Goal: Task Accomplishment & Management: Manage account settings

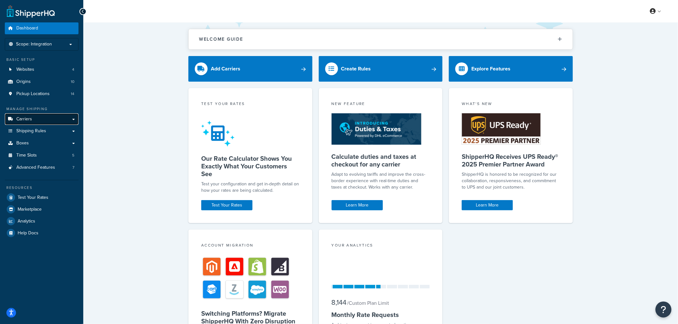
click at [19, 120] on span "Carriers" at bounding box center [24, 119] width 16 height 5
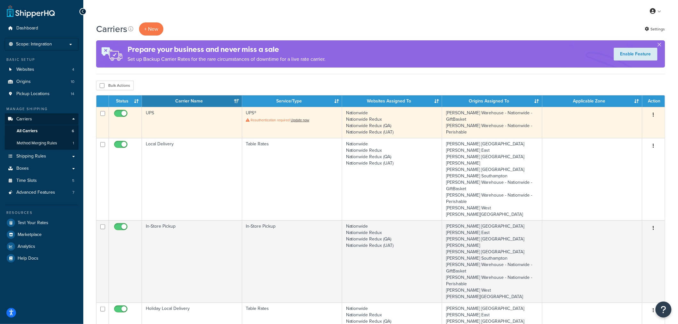
click at [190, 114] on td "UPS" at bounding box center [192, 122] width 100 height 31
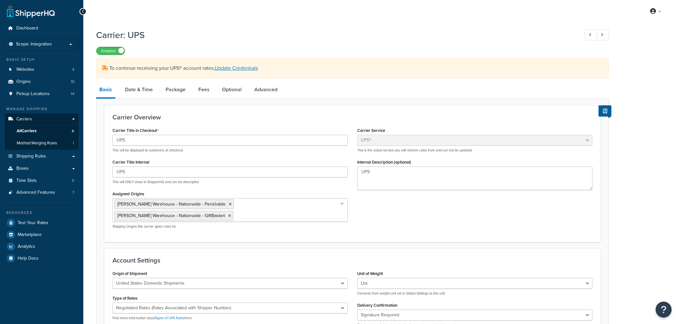
select select "ups"
select select "2"
click at [142, 87] on link "Date & Time" at bounding box center [139, 89] width 34 height 15
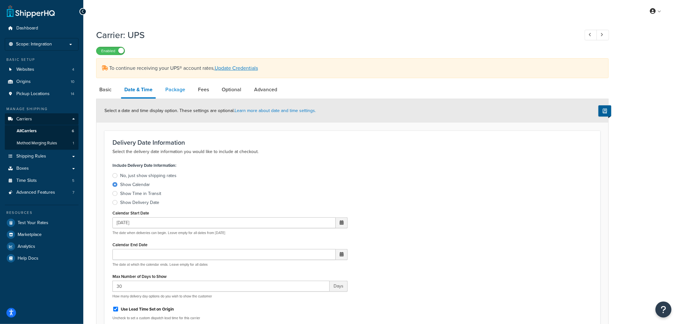
click at [181, 88] on link "Package" at bounding box center [175, 89] width 26 height 15
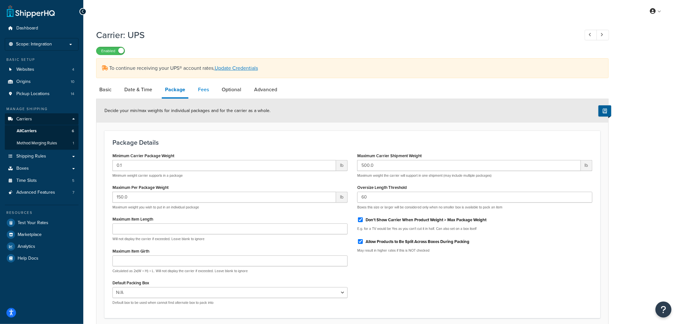
click at [204, 90] on link "Fees" at bounding box center [203, 89] width 17 height 15
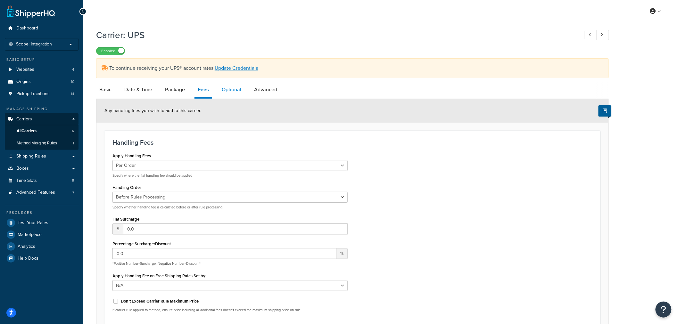
click at [231, 87] on link "Optional" at bounding box center [231, 89] width 26 height 15
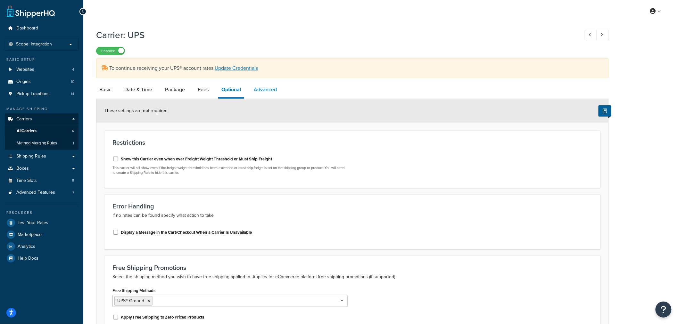
click at [266, 88] on link "Advanced" at bounding box center [264, 89] width 29 height 15
select select "false"
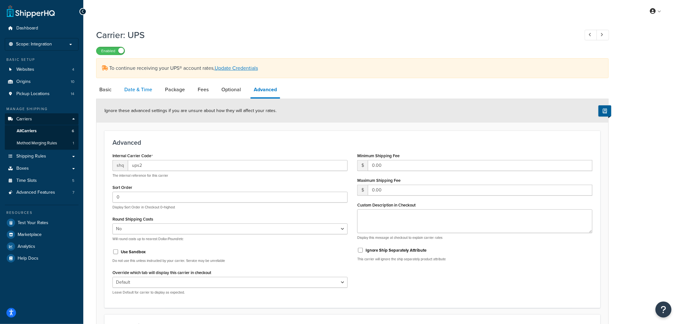
click at [144, 90] on link "Date & Time" at bounding box center [138, 89] width 34 height 15
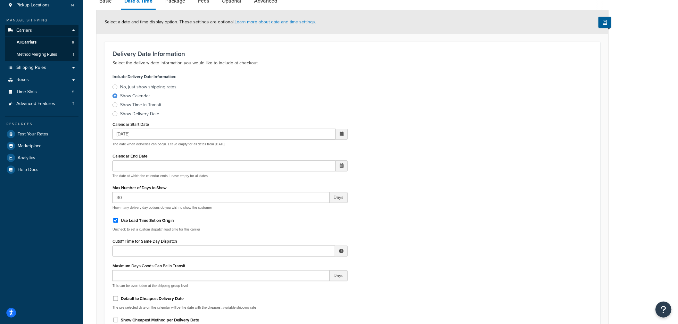
scroll to position [107, 0]
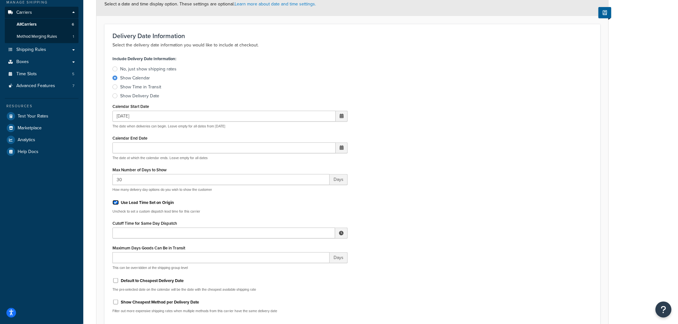
click at [118, 202] on input "Use Lead Time Set on Origin" at bounding box center [115, 202] width 6 height 5
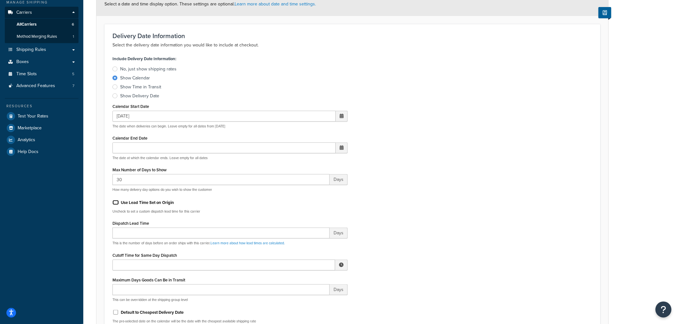
click at [117, 202] on input "Use Lead Time Set on Origin" at bounding box center [115, 202] width 6 height 5
checkbox input "true"
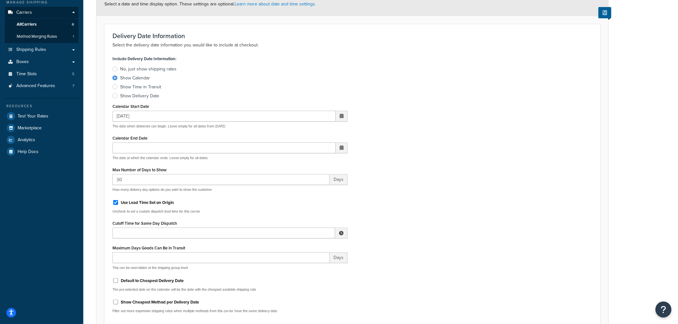
click at [115, 68] on div at bounding box center [114, 69] width 5 height 5
click at [0, 0] on input "No, just show shipping rates" at bounding box center [0, 0] width 0 height 0
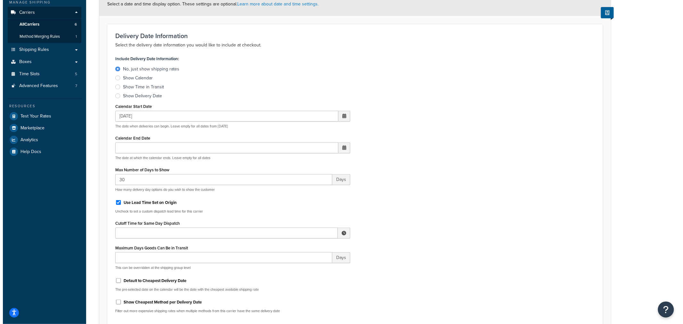
scroll to position [0, 0]
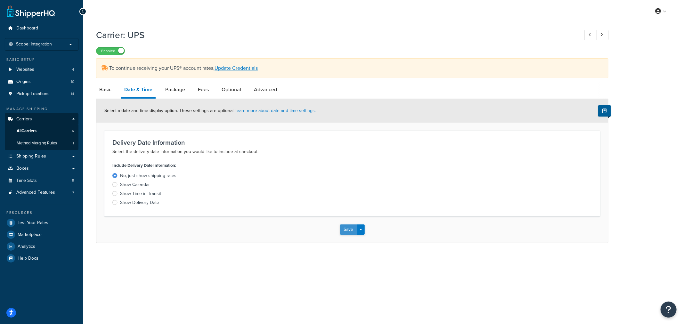
click at [352, 228] on button "Save" at bounding box center [348, 229] width 17 height 10
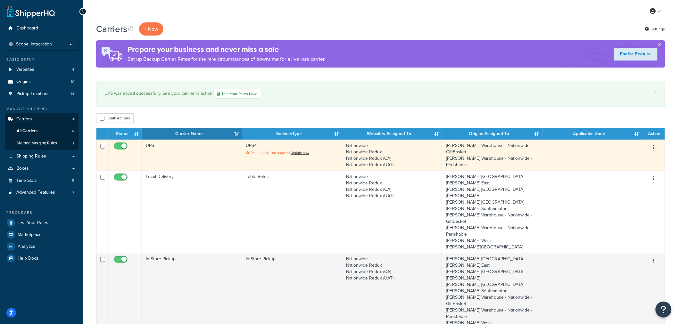
click at [174, 155] on td "UPS" at bounding box center [192, 155] width 100 height 31
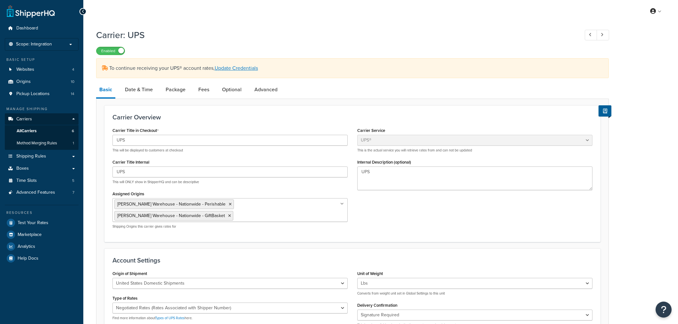
select select "ups"
select select "2"
click at [140, 88] on link "Date & Time" at bounding box center [139, 89] width 34 height 15
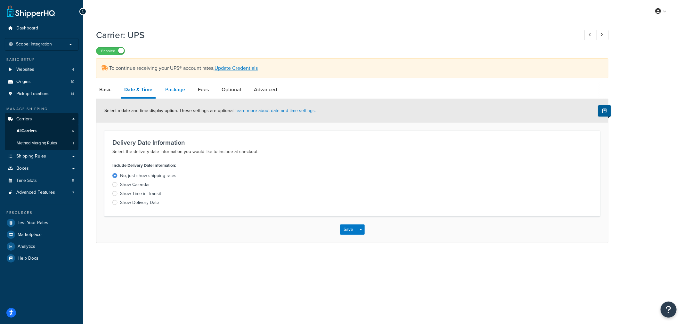
click at [177, 91] on link "Package" at bounding box center [175, 89] width 26 height 15
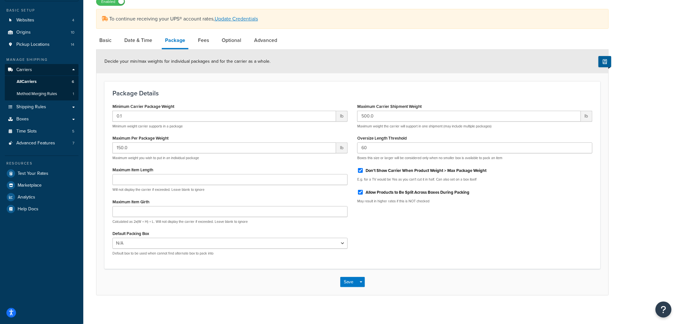
scroll to position [53, 0]
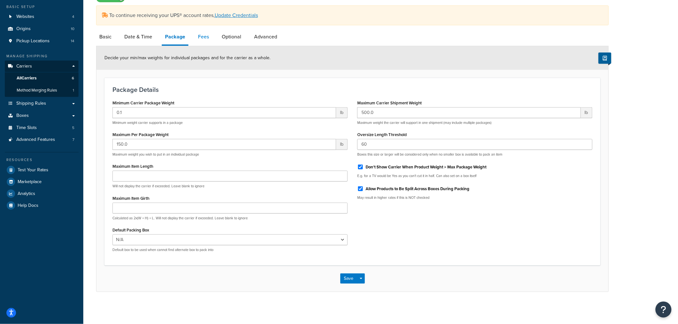
click at [207, 36] on link "Fees" at bounding box center [203, 36] width 17 height 15
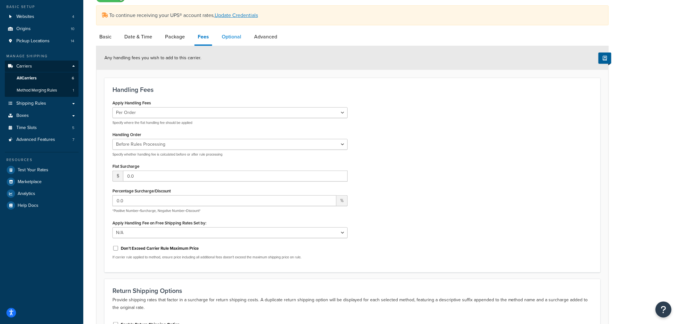
click at [232, 37] on link "Optional" at bounding box center [231, 36] width 26 height 15
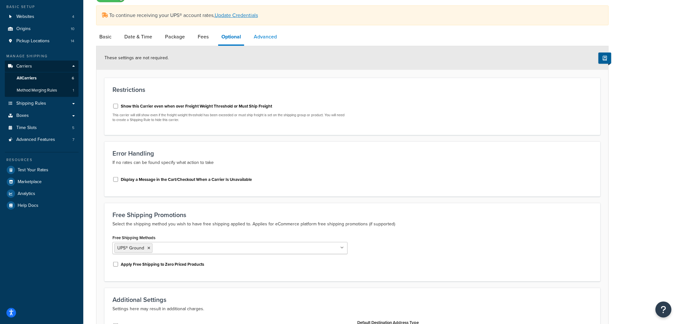
click at [272, 36] on link "Advanced" at bounding box center [264, 36] width 29 height 15
select select "false"
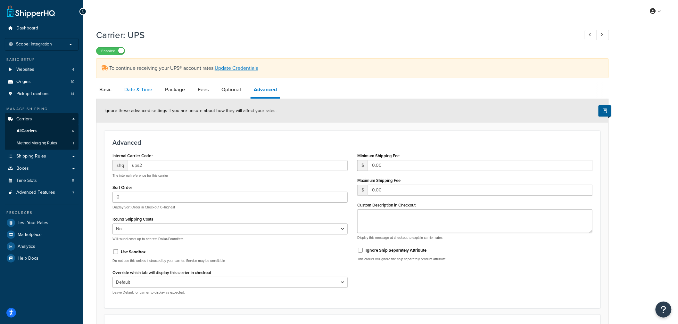
click at [136, 90] on link "Date & Time" at bounding box center [138, 89] width 34 height 15
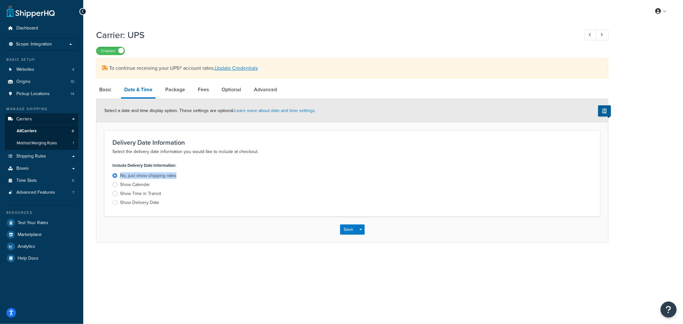
drag, startPoint x: 183, startPoint y: 175, endPoint x: 121, endPoint y: 175, distance: 61.8
click at [121, 175] on label "No, just show shipping rates" at bounding box center [229, 176] width 235 height 6
copy div "No, just show shipping rates"
click at [115, 202] on div at bounding box center [114, 202] width 5 height 5
click at [0, 0] on input "Show Delivery Date" at bounding box center [0, 0] width 0 height 0
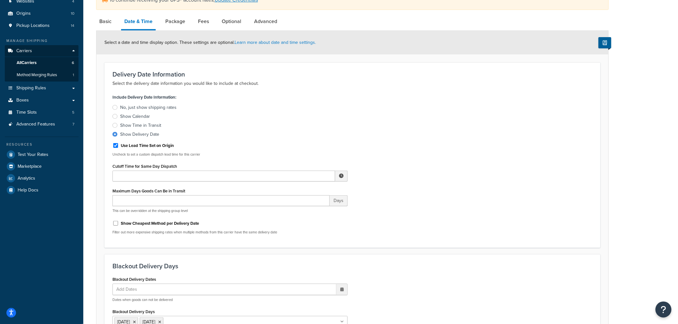
scroll to position [71, 0]
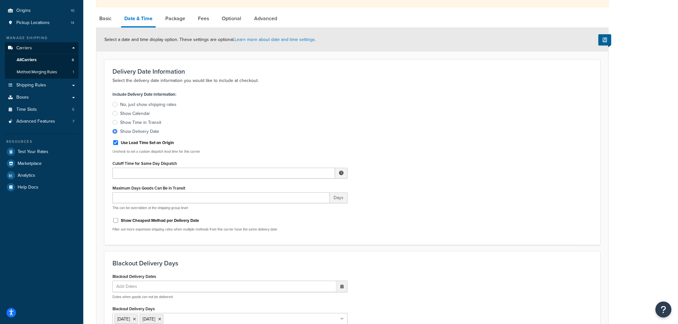
click at [115, 145] on div "Use Lead Time Set on Origin" at bounding box center [229, 142] width 235 height 10
click at [114, 142] on input "Use Lead Time Set on Origin" at bounding box center [115, 142] width 6 height 5
checkbox input "false"
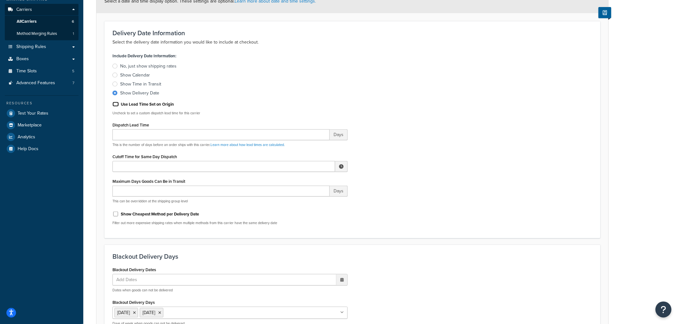
scroll to position [107, 0]
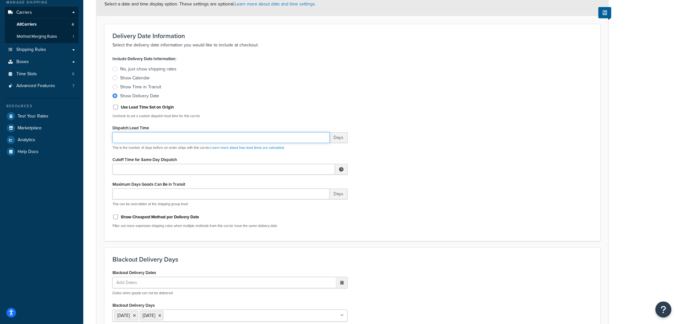
click at [134, 135] on input "Dispatch Lead Time" at bounding box center [220, 137] width 217 height 11
type input "7"
click at [403, 196] on div "Include Delivery Date Information: No, just show shipping rates Show Calendar S…" at bounding box center [352, 143] width 489 height 179
click at [152, 170] on input "Cutoff Time for Same Day Dispatch" at bounding box center [223, 169] width 223 height 11
click at [293, 184] on span "▲" at bounding box center [294, 183] width 13 height 13
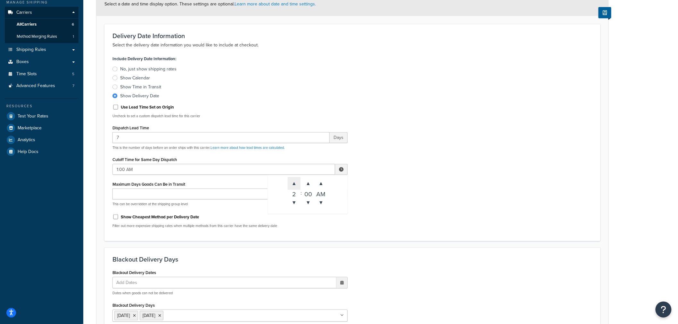
click at [293, 184] on span "▲" at bounding box center [294, 183] width 13 height 13
click at [319, 183] on span "▲" at bounding box center [320, 183] width 13 height 13
type input "4:00 PM"
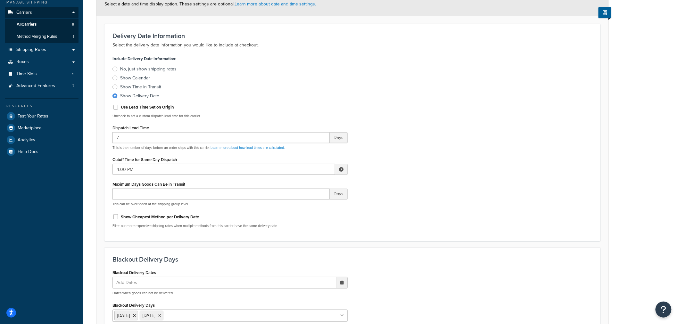
click at [423, 202] on div "Include Delivery Date Information: No, just show shipping rates Show Calendar S…" at bounding box center [352, 143] width 489 height 179
drag, startPoint x: 163, startPoint y: 95, endPoint x: 119, endPoint y: 96, distance: 43.9
click at [119, 96] on label "Show Delivery Date" at bounding box center [229, 96] width 235 height 6
copy div "Show Delivery Date"
drag, startPoint x: 641, startPoint y: 286, endPoint x: 626, endPoint y: 271, distance: 20.8
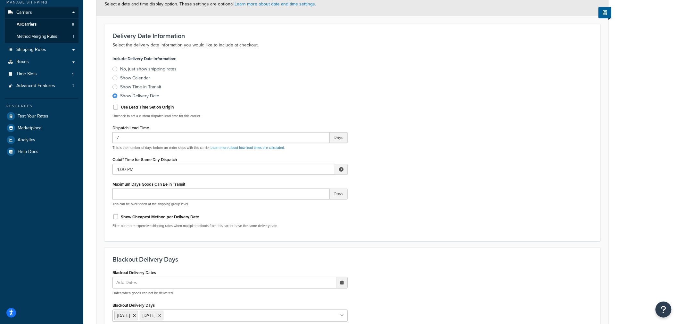
click at [641, 286] on div "Carrier: UPS Enabled To continue receiving your UPS® account rates, Update Cred…" at bounding box center [380, 217] width 594 height 596
drag, startPoint x: 637, startPoint y: 290, endPoint x: 633, endPoint y: 283, distance: 8.2
click at [637, 290] on div "Carrier: UPS Enabled To continue receiving your UPS® account rates, Update Cred…" at bounding box center [380, 217] width 594 height 596
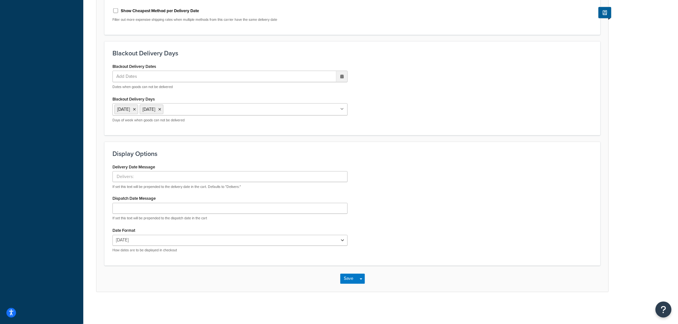
scroll to position [314, 0]
click at [348, 279] on button "Save" at bounding box center [348, 278] width 17 height 10
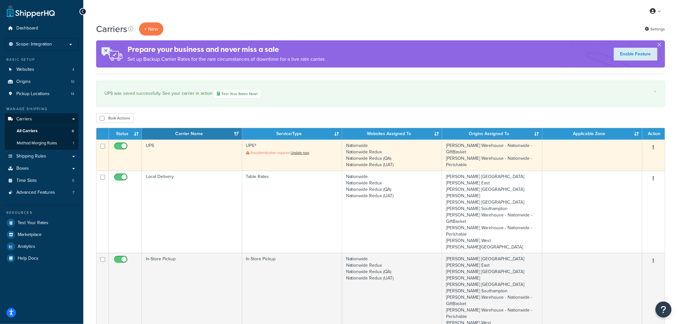
click at [210, 151] on td "UPS" at bounding box center [192, 155] width 100 height 31
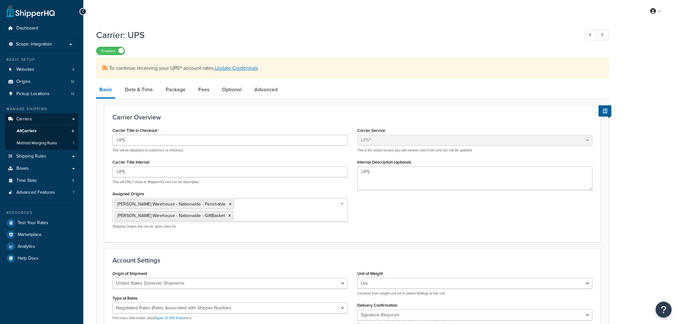
select select "ups"
select select "2"
click at [143, 92] on link "Date & Time" at bounding box center [139, 89] width 34 height 15
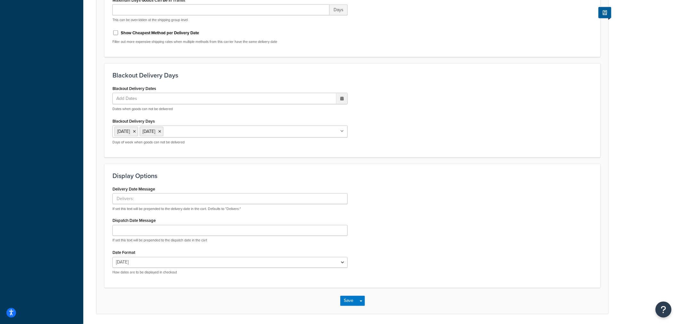
scroll to position [314, 0]
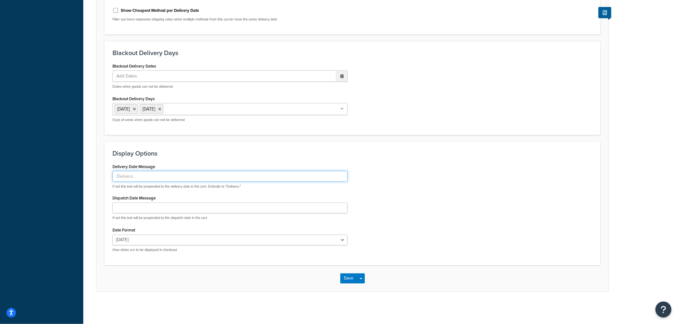
click at [132, 177] on input "Delivery Date Message" at bounding box center [229, 176] width 235 height 11
type input "S"
type input "Delivers the week of:"
click at [348, 280] on button "Save" at bounding box center [348, 278] width 17 height 10
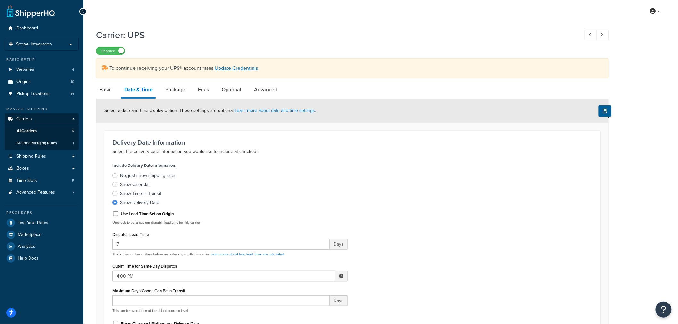
scroll to position [18, 0]
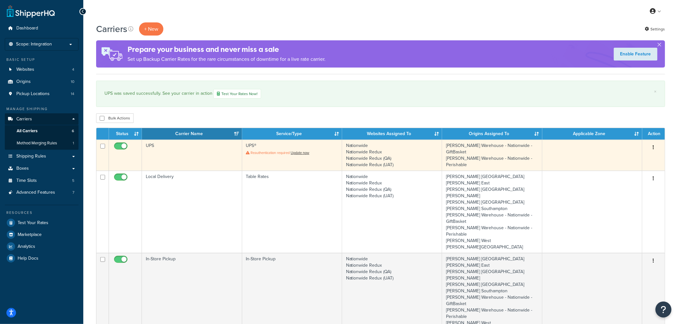
click at [185, 150] on td "UPS" at bounding box center [192, 155] width 100 height 31
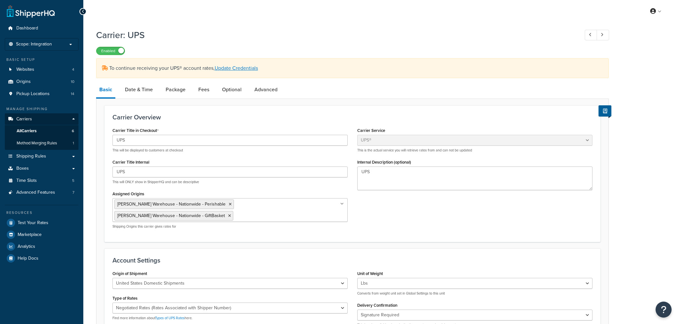
select select "ups"
select select "2"
drag, startPoint x: 144, startPoint y: 88, endPoint x: 144, endPoint y: 96, distance: 8.0
click at [144, 88] on link "Date & Time" at bounding box center [139, 89] width 34 height 15
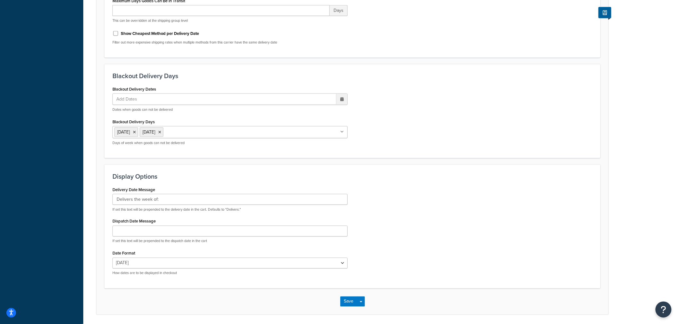
scroll to position [314, 0]
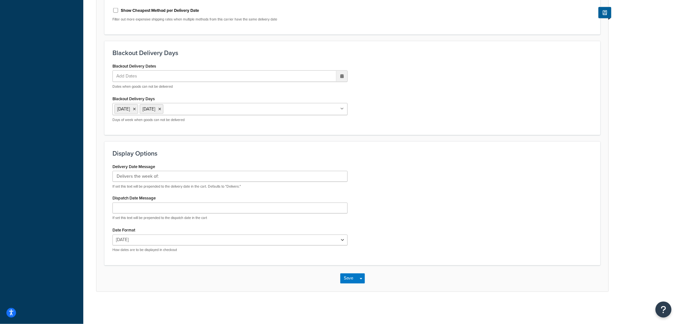
click at [662, 254] on div "Carrier: UPS Enabled To continue receiving your UPS® account rates, Update Cred…" at bounding box center [380, 10] width 594 height 596
click at [349, 279] on button "Save" at bounding box center [348, 278] width 17 height 10
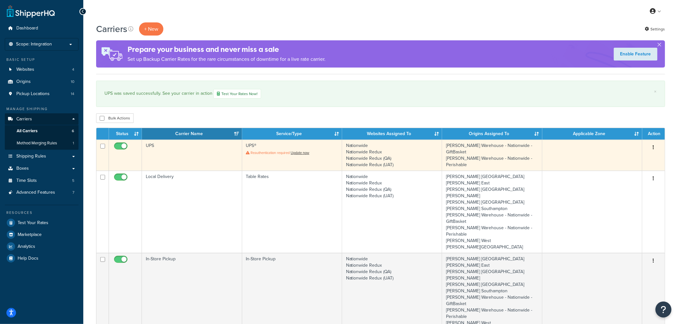
click at [190, 154] on td "UPS" at bounding box center [192, 155] width 100 height 31
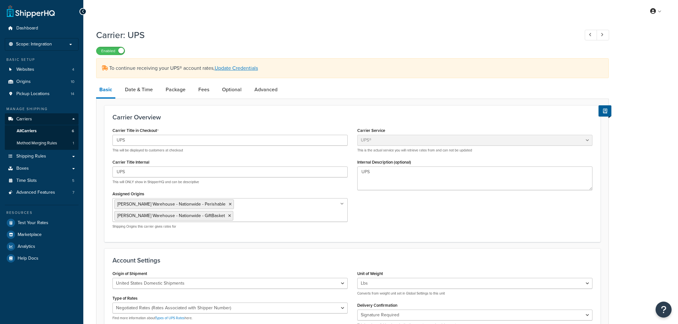
select select "ups"
select select "2"
click at [145, 89] on link "Date & Time" at bounding box center [139, 89] width 34 height 15
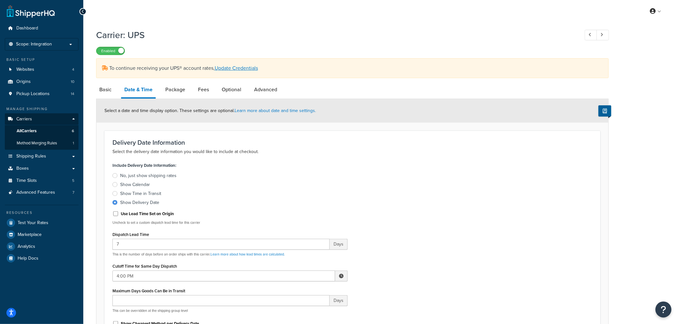
click at [115, 195] on div at bounding box center [114, 193] width 5 height 5
click at [0, 0] on input "Show Time in Transit" at bounding box center [0, 0] width 0 height 0
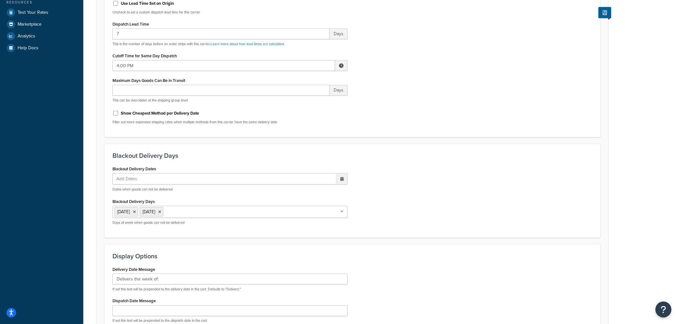
scroll to position [282, 0]
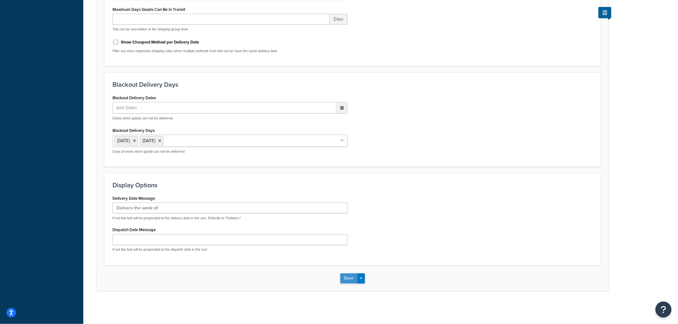
click at [351, 280] on button "Save" at bounding box center [348, 278] width 17 height 10
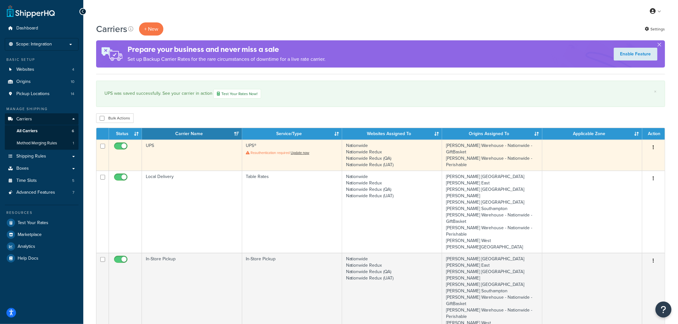
click at [184, 160] on td "UPS" at bounding box center [192, 155] width 100 height 31
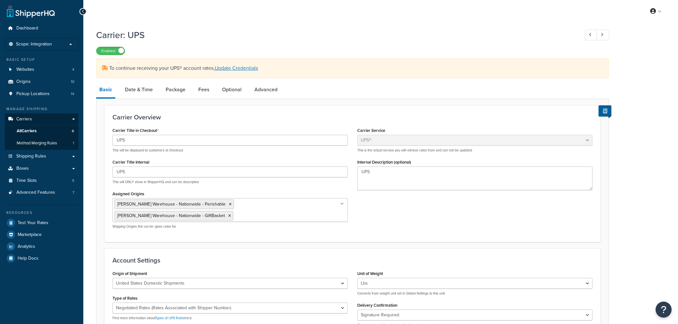
select select "ups"
select select "2"
click at [141, 86] on link "Date & Time" at bounding box center [139, 89] width 34 height 15
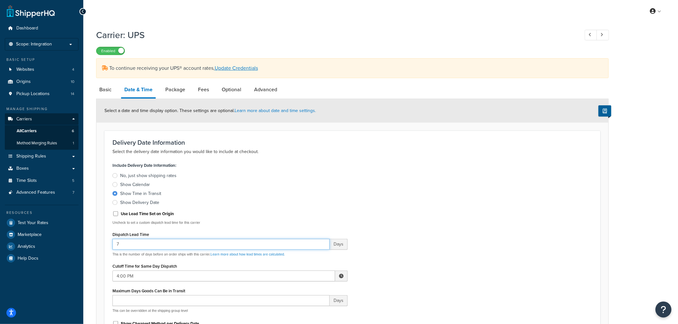
click at [122, 245] on input "7" at bounding box center [220, 244] width 217 height 11
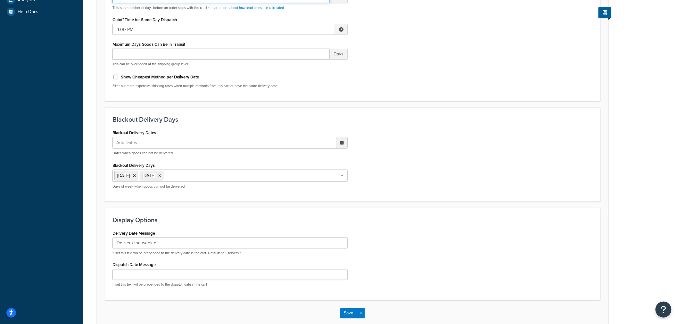
scroll to position [249, 0]
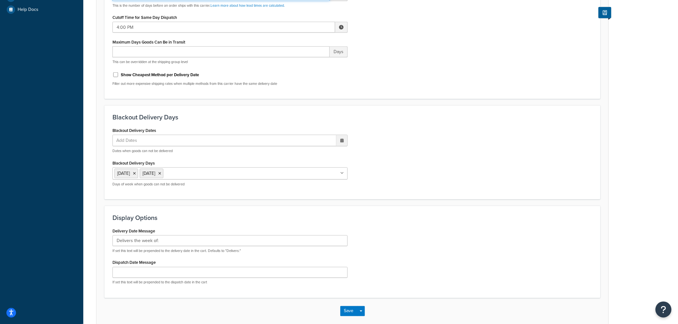
type input "6"
drag, startPoint x: 185, startPoint y: 240, endPoint x: 92, endPoint y: 236, distance: 92.6
click at [92, 236] on div "Carrier: UPS Enabled To continue receiving your UPS® account rates, Update Cred…" at bounding box center [380, 59] width 594 height 564
click at [418, 241] on div "Delivery Date Message If set this text will be prepended to the delivery date i…" at bounding box center [352, 258] width 489 height 64
click at [345, 311] on button "Save" at bounding box center [348, 311] width 17 height 10
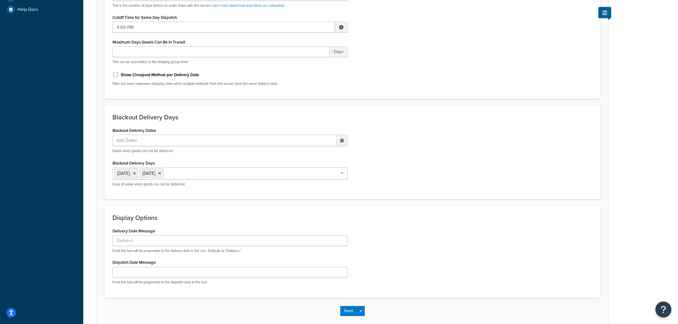
scroll to position [0, 0]
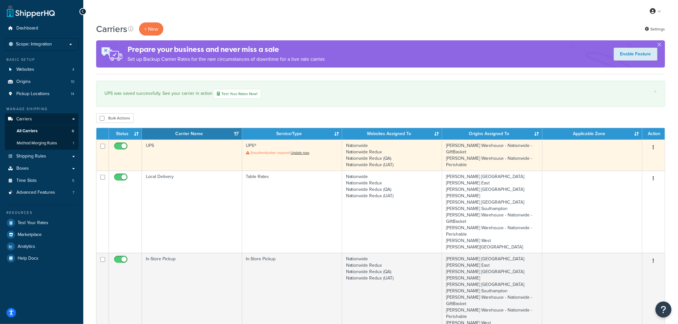
click at [199, 153] on td "UPS" at bounding box center [192, 155] width 100 height 31
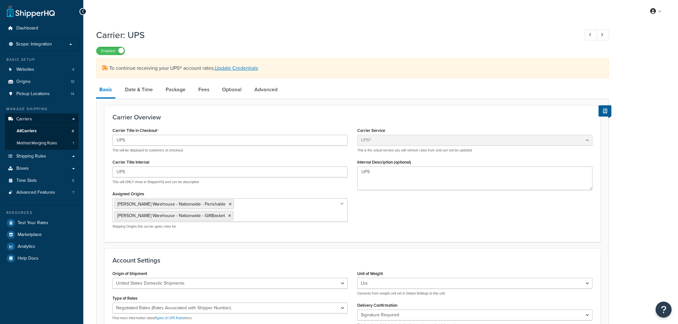
select select "ups"
select select "2"
drag, startPoint x: 140, startPoint y: 87, endPoint x: 142, endPoint y: 95, distance: 8.0
click at [140, 87] on link "Date & Time" at bounding box center [139, 89] width 34 height 15
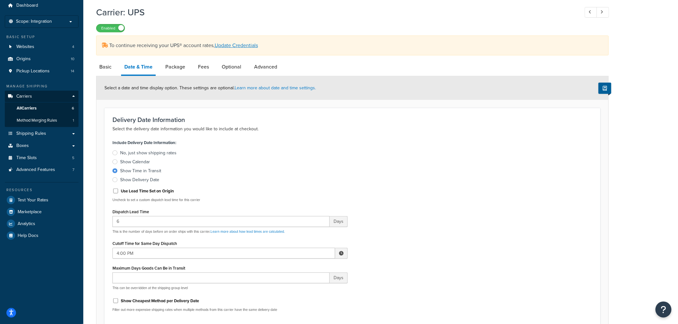
scroll to position [36, 0]
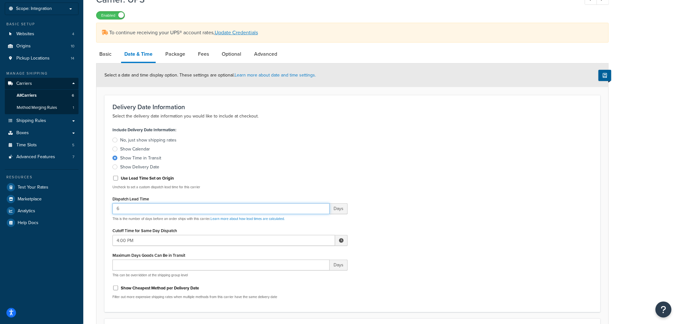
click at [156, 209] on input "6" at bounding box center [220, 208] width 217 height 11
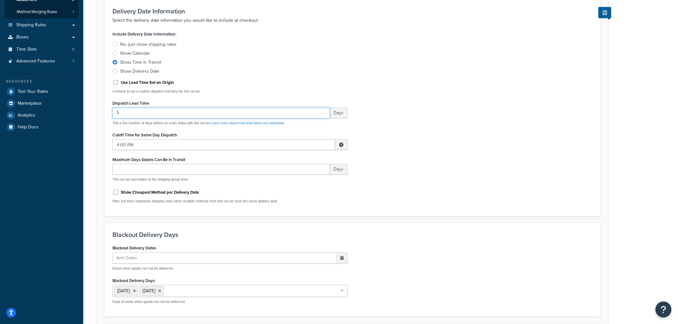
scroll to position [142, 0]
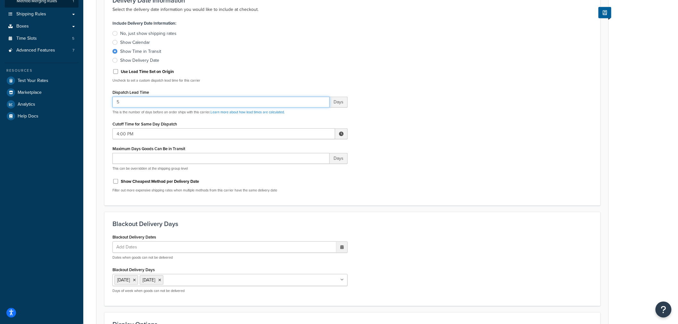
click at [127, 102] on input "5" at bounding box center [220, 102] width 217 height 11
click at [126, 102] on input "5" at bounding box center [220, 102] width 217 height 11
click at [190, 102] on input "5" at bounding box center [220, 102] width 217 height 11
drag, startPoint x: 168, startPoint y: 101, endPoint x: 106, endPoint y: 104, distance: 62.2
click at [106, 104] on div "Delivery Date Information Select the delivery date information you would like t…" at bounding box center [352, 96] width 496 height 217
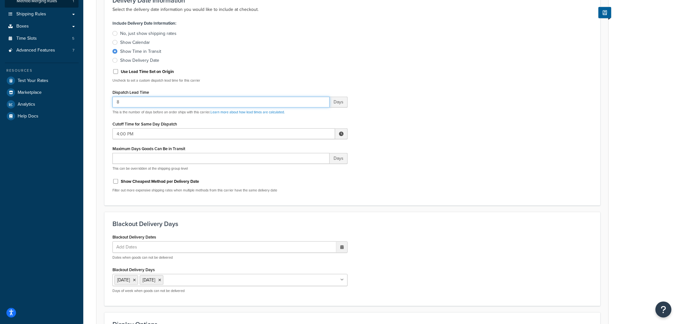
type input "8"
click at [505, 89] on div "Include Delivery Date Information: No, just show shipping rates Show Calendar S…" at bounding box center [352, 108] width 489 height 179
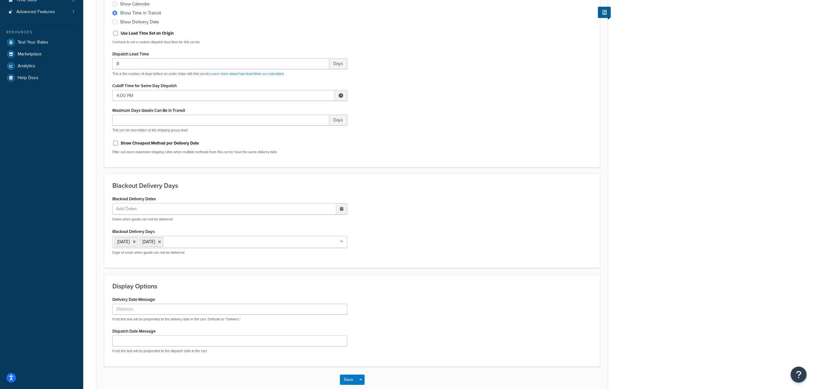
scroll to position [160, 0]
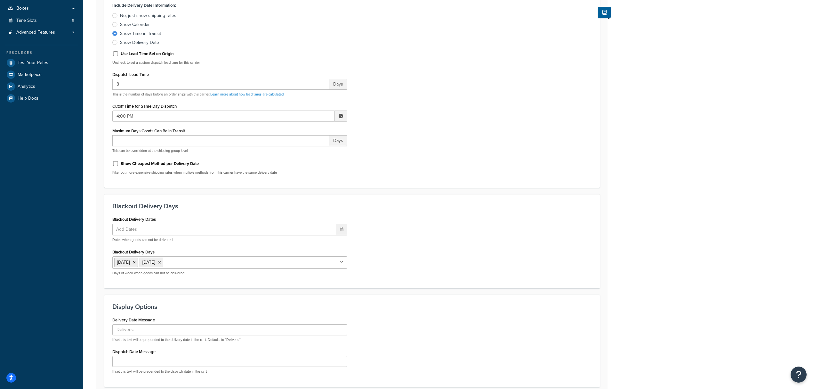
click at [677, 322] on div "Carrier: UPS Enabled To continue receiving your UPS® account rates, Update Cred…" at bounding box center [448, 148] width 730 height 564
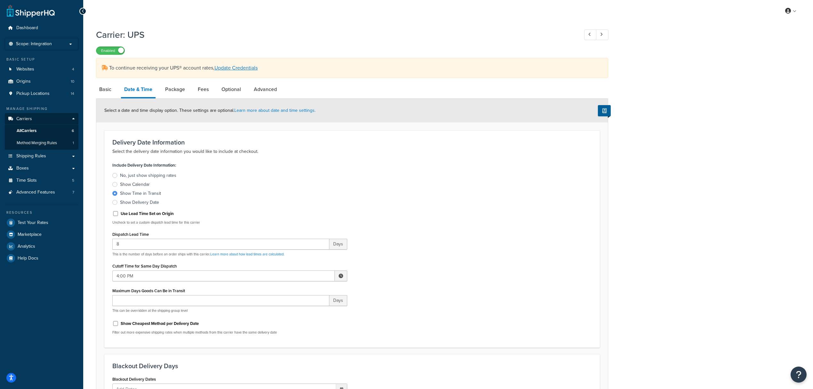
scroll to position [0, 0]
drag, startPoint x: 169, startPoint y: 194, endPoint x: 120, endPoint y: 194, distance: 49.0
click at [120, 194] on label "Show Time in Transit" at bounding box center [229, 194] width 235 height 6
copy div "Show Time in Transit"
click at [677, 322] on div "Carrier: UPS Enabled To continue receiving your UPS® account rates, Update Cred…" at bounding box center [448, 308] width 730 height 564
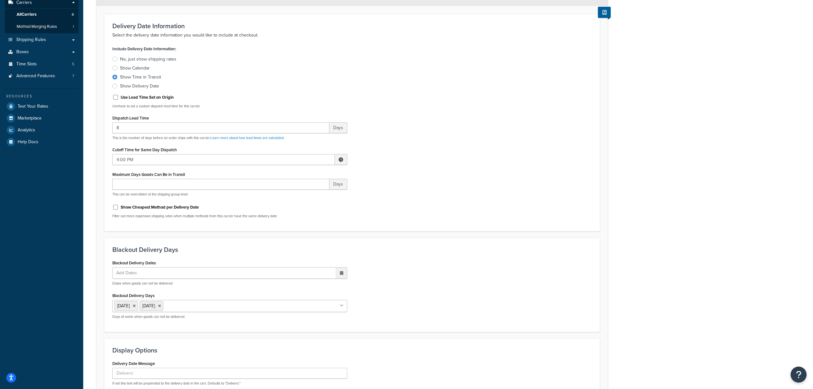
scroll to position [218, 0]
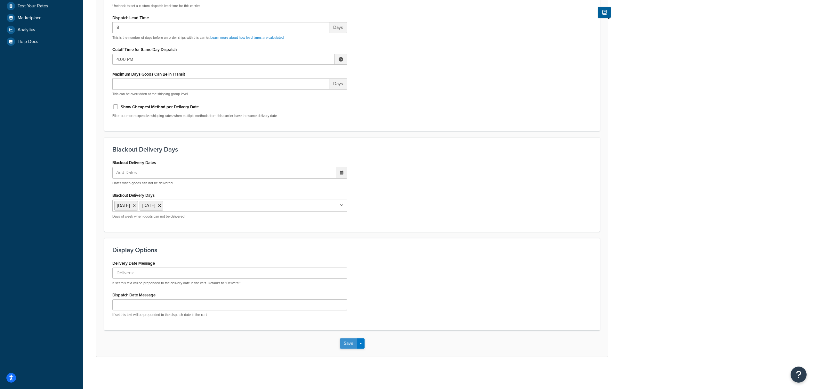
click at [349, 324] on button "Save" at bounding box center [348, 343] width 17 height 10
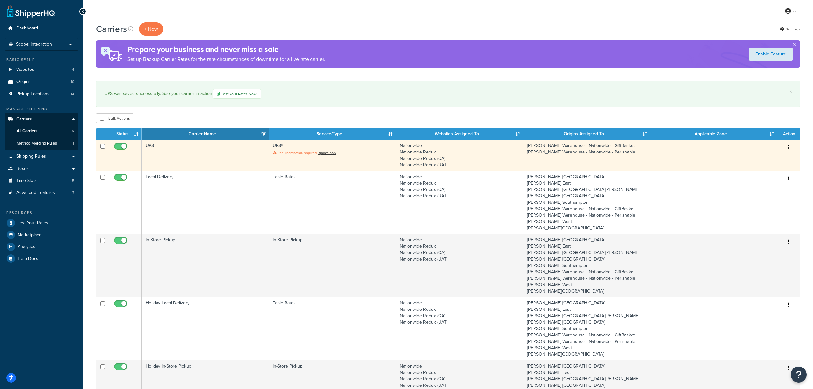
click at [181, 147] on td "UPS" at bounding box center [205, 155] width 127 height 31
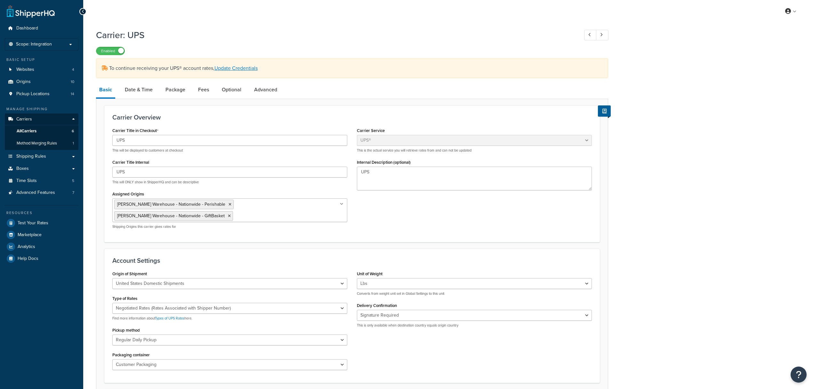
select select "ups"
select select "2"
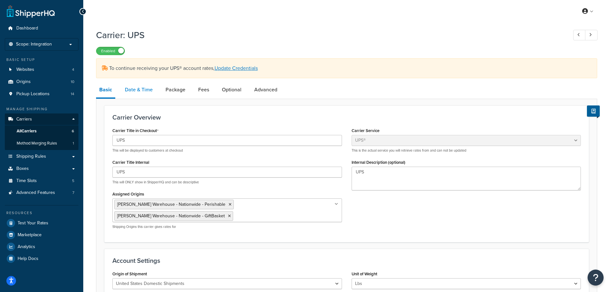
click at [141, 89] on link "Date & Time" at bounding box center [139, 89] width 34 height 15
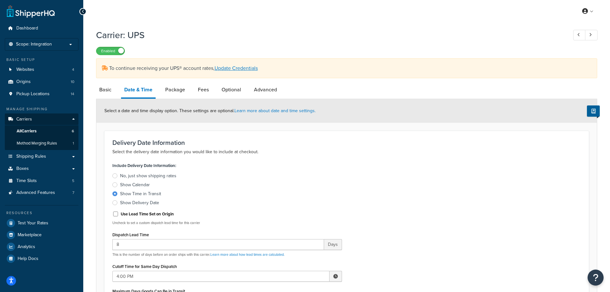
click at [114, 185] on div at bounding box center [114, 184] width 5 height 5
click at [0, 0] on input "Show Calendar" at bounding box center [0, 0] width 0 height 0
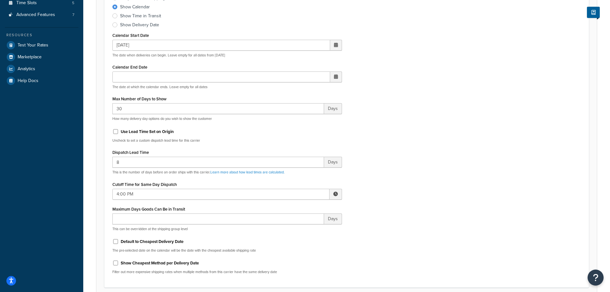
scroll to position [192, 0]
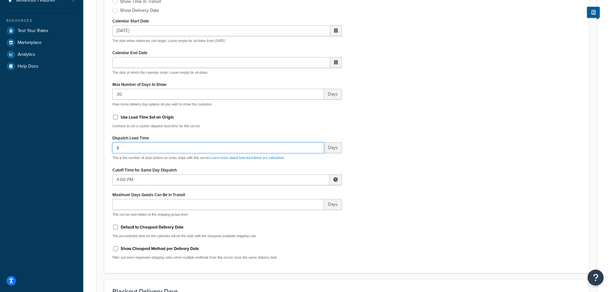
drag, startPoint x: 122, startPoint y: 151, endPoint x: 113, endPoint y: 150, distance: 9.0
click at [113, 150] on input "8" at bounding box center [218, 147] width 212 height 11
click at [115, 119] on input "Use Lead Time Set on Origin" at bounding box center [115, 117] width 6 height 5
checkbox input "true"
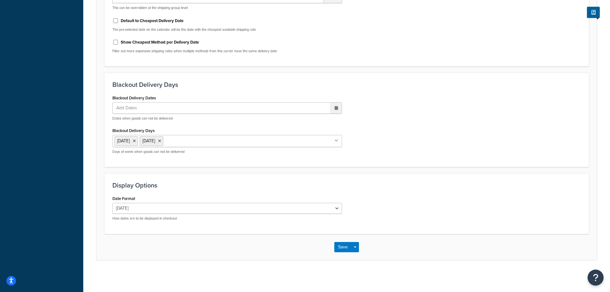
scroll to position [368, 0]
click at [344, 246] on button "Save" at bounding box center [342, 246] width 17 height 10
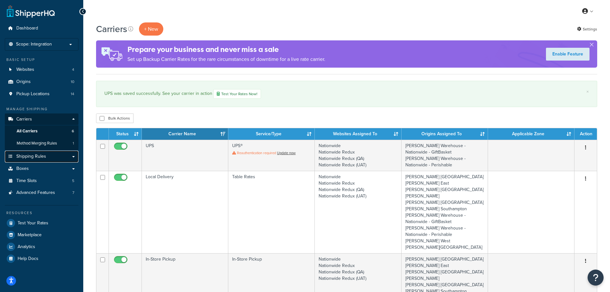
click at [29, 156] on span "Shipping Rules" at bounding box center [31, 156] width 30 height 5
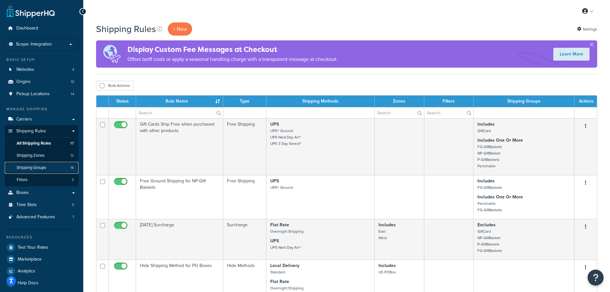
click at [42, 168] on span "Shipping Groups" at bounding box center [31, 167] width 29 height 5
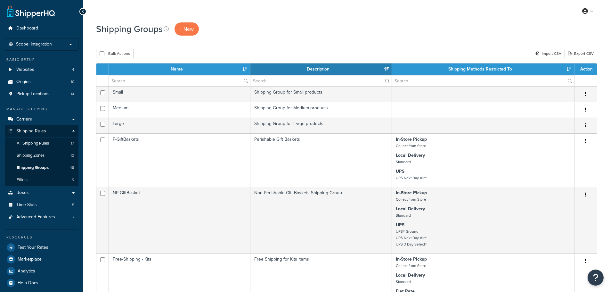
select select "15"
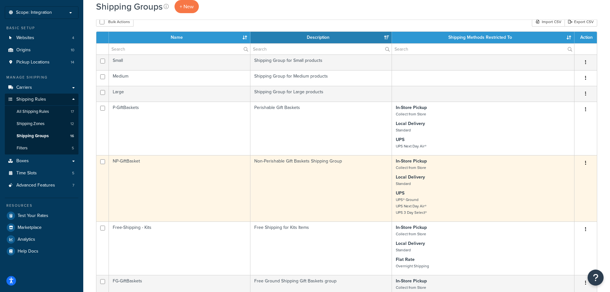
scroll to position [32, 0]
click at [286, 173] on td "Non-Perishable Gift Baskets Shipping Group" at bounding box center [321, 188] width 142 height 66
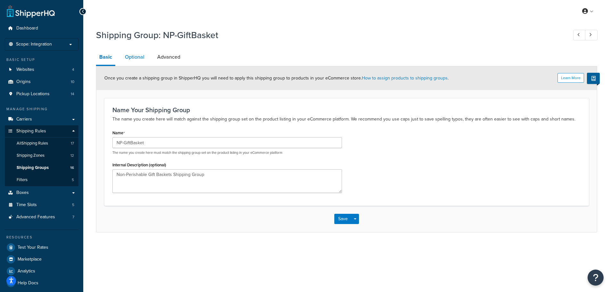
click at [134, 59] on link "Optional" at bounding box center [135, 56] width 26 height 15
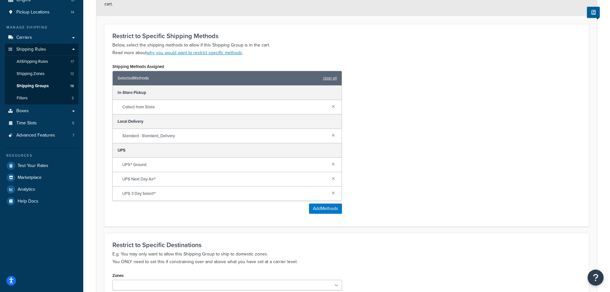
scroll to position [96, 0]
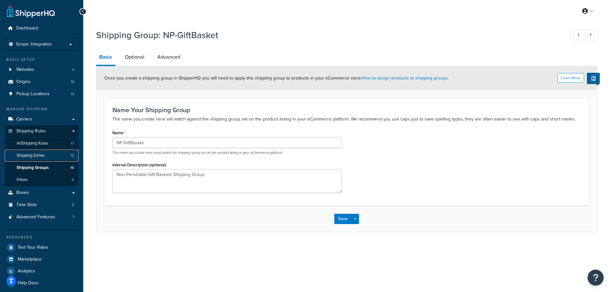
click at [39, 155] on span "Shipping Zones" at bounding box center [31, 155] width 28 height 5
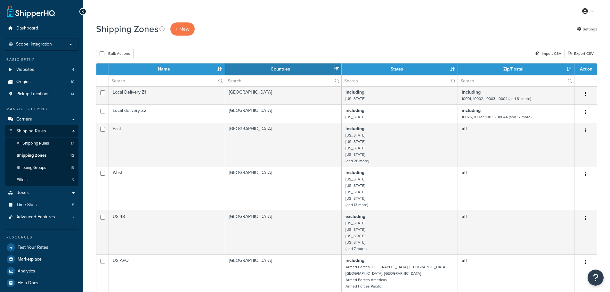
select select "15"
click at [36, 169] on span "Shipping Groups" at bounding box center [31, 167] width 29 height 5
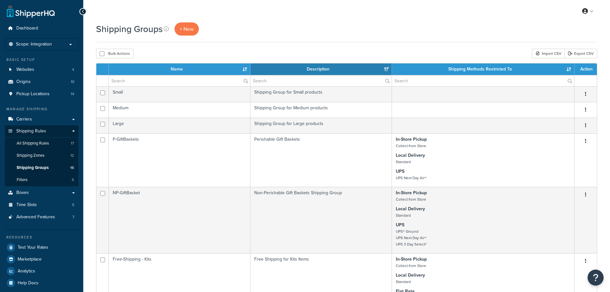
select select "15"
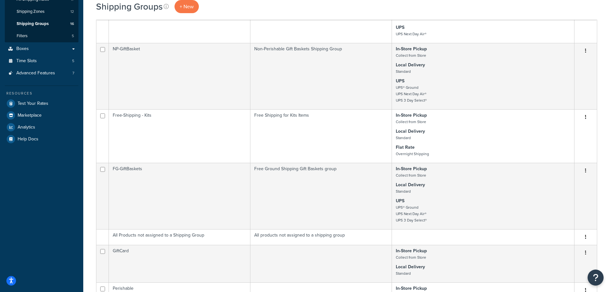
scroll to position [160, 0]
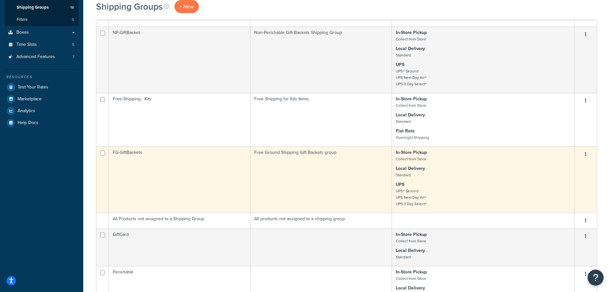
click at [420, 169] on strong "Local Delivery" at bounding box center [410, 168] width 29 height 7
click at [230, 172] on td "FG-GiftBaskets" at bounding box center [180, 179] width 142 height 66
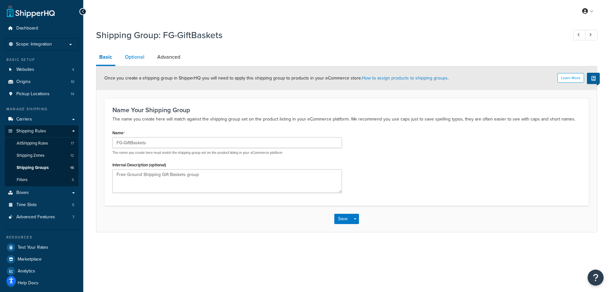
click at [137, 57] on link "Optional" at bounding box center [135, 56] width 26 height 15
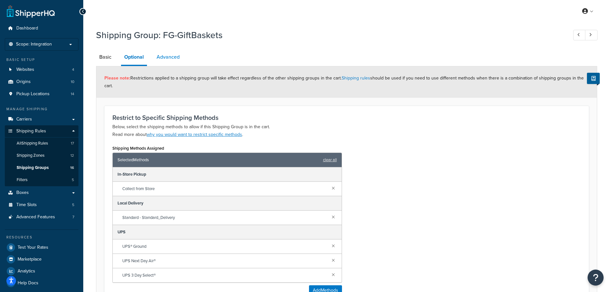
click at [169, 58] on link "Advanced" at bounding box center [167, 56] width 29 height 15
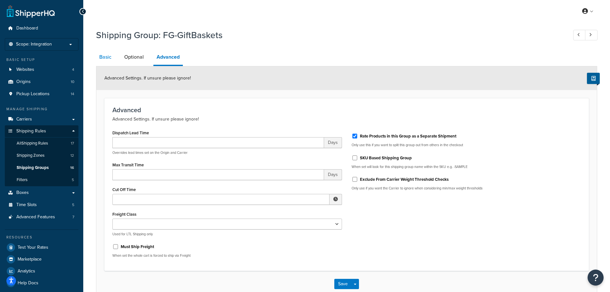
click at [104, 58] on link "Basic" at bounding box center [105, 56] width 19 height 15
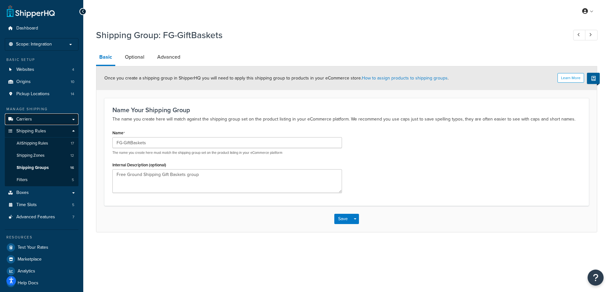
click at [26, 118] on span "Carriers" at bounding box center [24, 119] width 16 height 5
